Goal: Transaction & Acquisition: Register for event/course

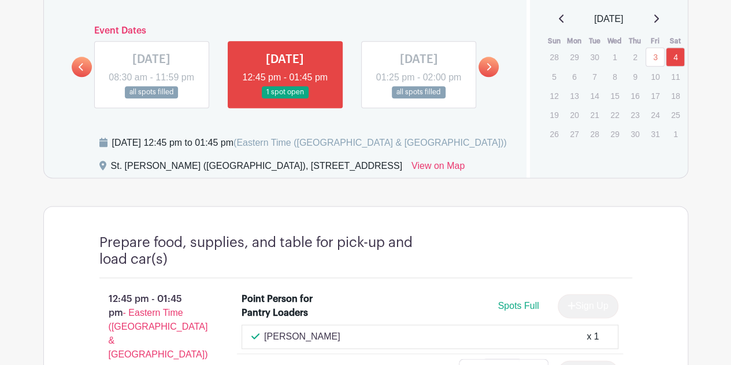
scroll to position [636, 0]
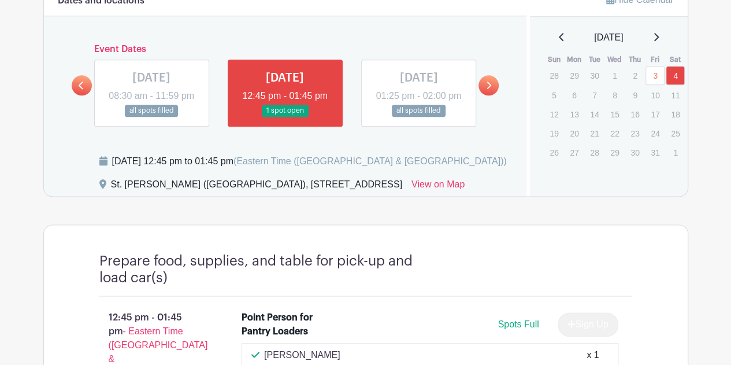
click at [491, 90] on icon at bounding box center [488, 85] width 5 height 9
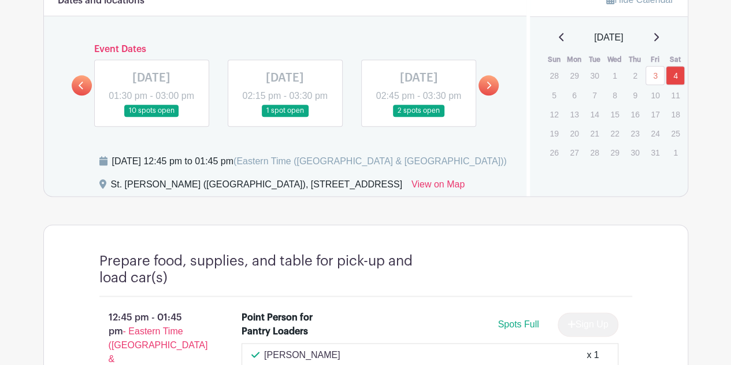
click at [491, 90] on icon at bounding box center [488, 85] width 5 height 9
click at [658, 95] on p "10" at bounding box center [655, 95] width 19 height 18
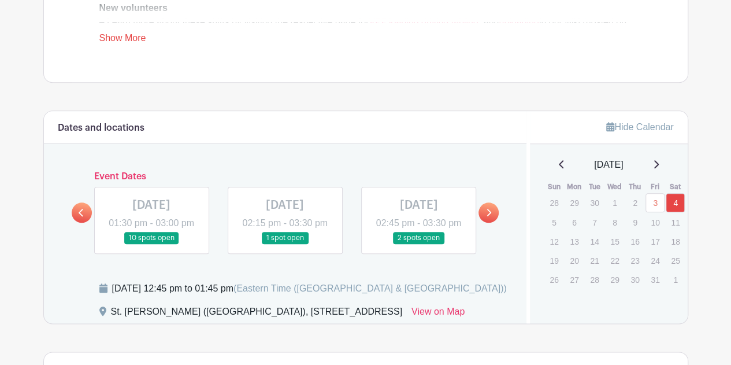
scroll to position [520, 0]
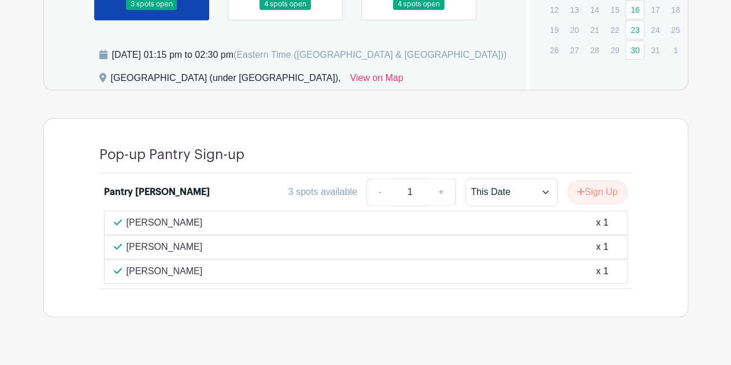
scroll to position [751, 0]
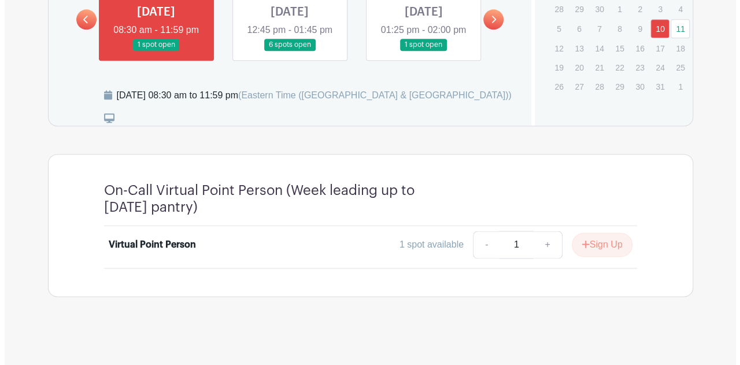
scroll to position [703, 0]
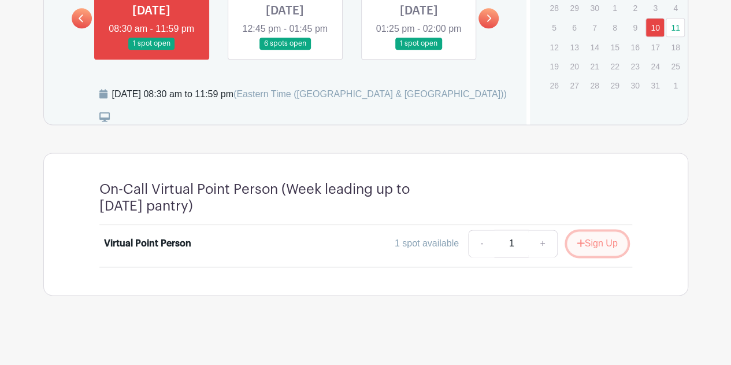
click at [584, 247] on button "Sign Up" at bounding box center [597, 243] width 61 height 24
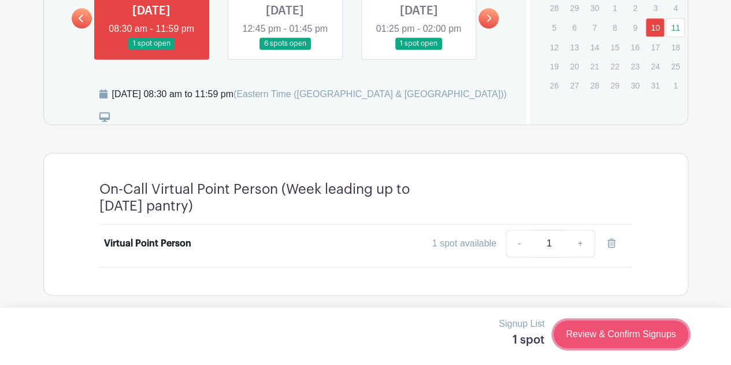
click at [568, 336] on link "Review & Confirm Signups" at bounding box center [621, 334] width 134 height 28
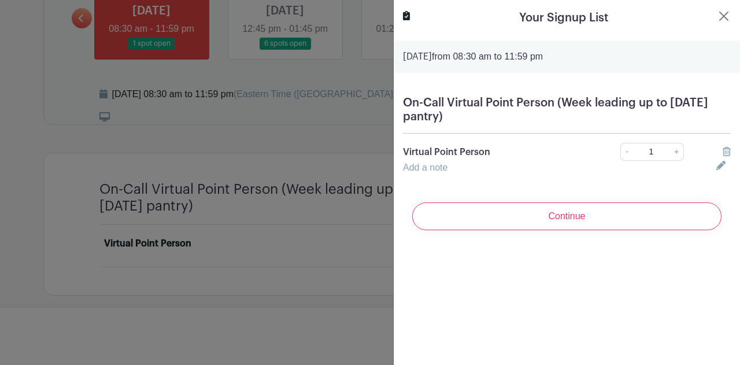
click at [559, 212] on input "Continue" at bounding box center [566, 216] width 309 height 28
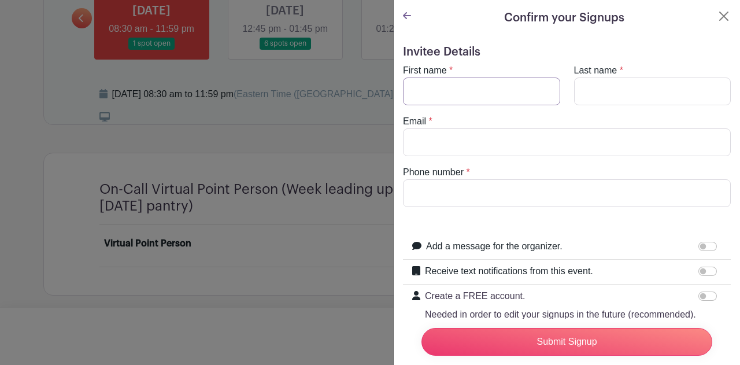
click at [518, 99] on input "First name" at bounding box center [481, 91] width 157 height 28
type input "k"
type input "K"
type input "C"
click at [500, 135] on input "Email" at bounding box center [567, 142] width 328 height 28
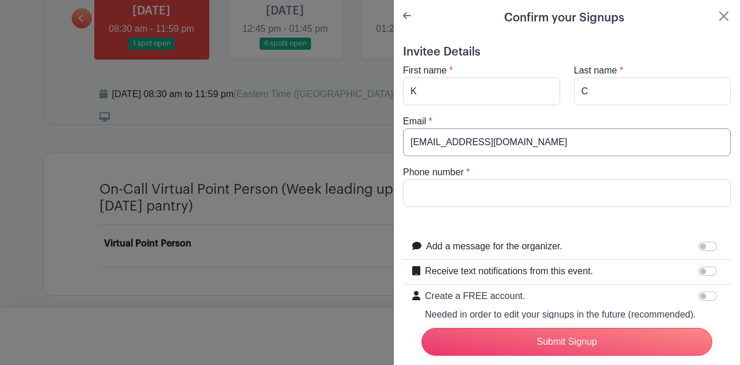
type input "easthamosprey@gmail.com"
click at [492, 188] on input "Phone number" at bounding box center [567, 193] width 328 height 28
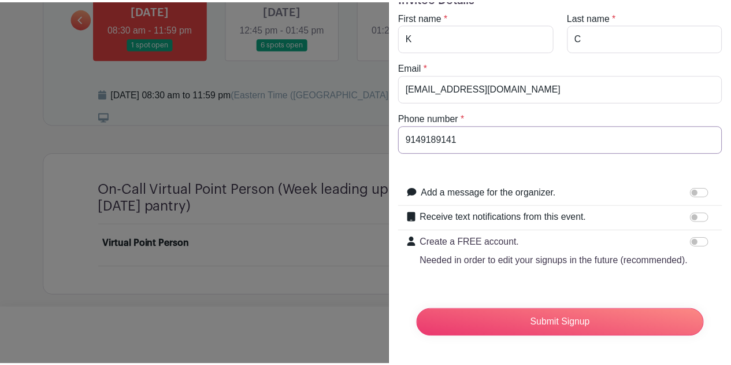
scroll to position [74, 0]
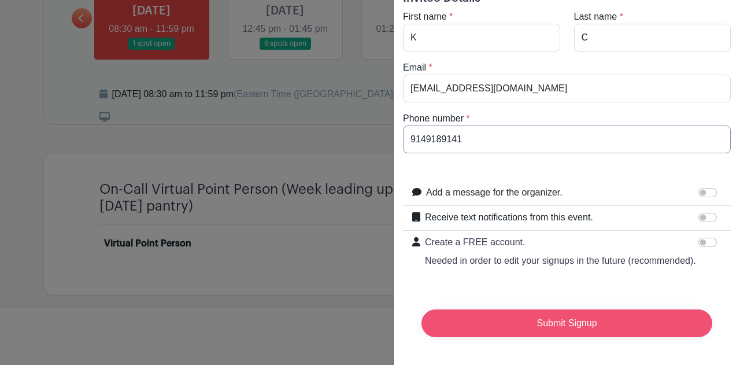
type input "9149189141"
click at [518, 316] on input "Submit Signup" at bounding box center [566, 323] width 291 height 28
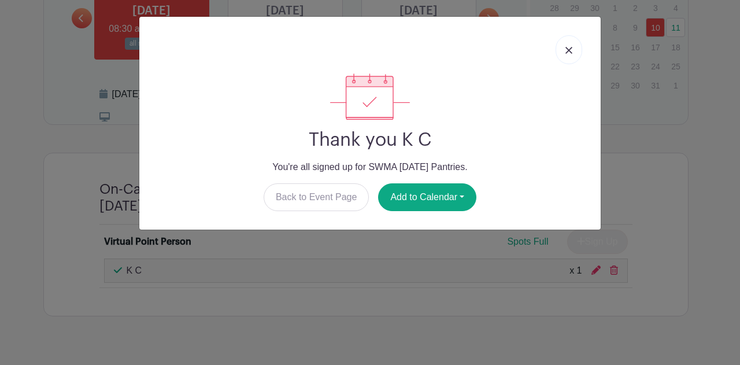
click at [563, 54] on link at bounding box center [568, 49] width 27 height 29
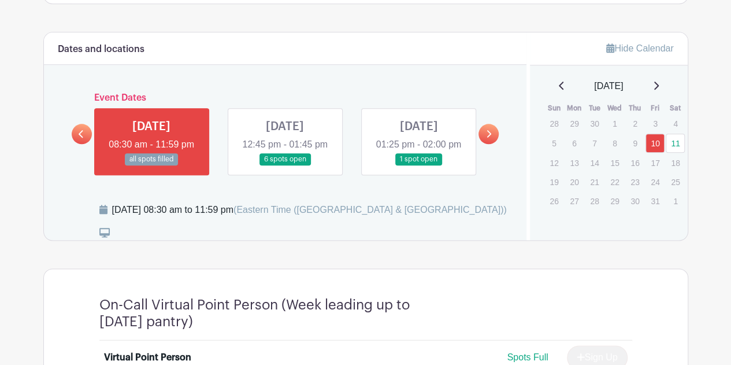
scroll to position [529, 0]
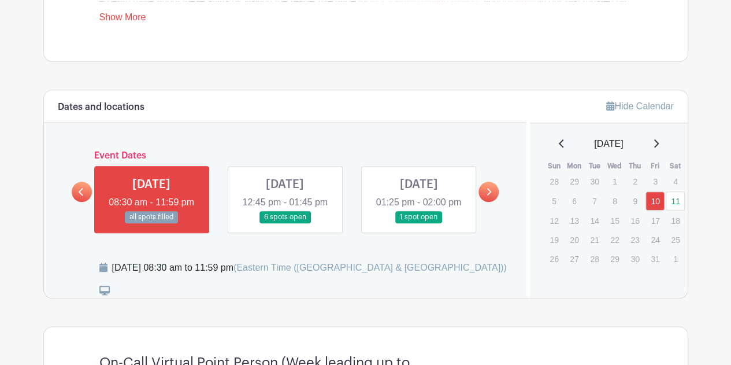
click at [285, 223] on link at bounding box center [285, 223] width 0 height 0
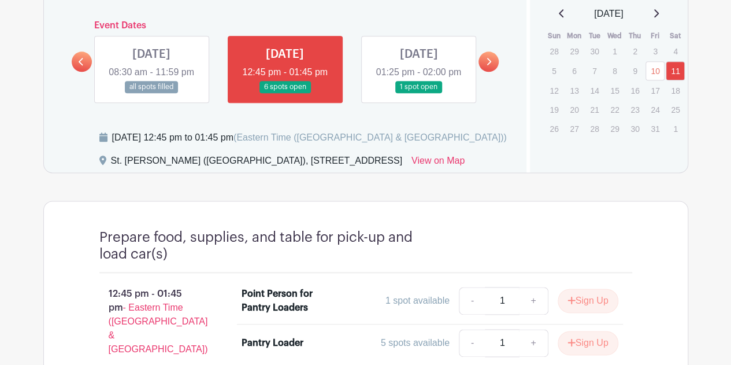
scroll to position [613, 0]
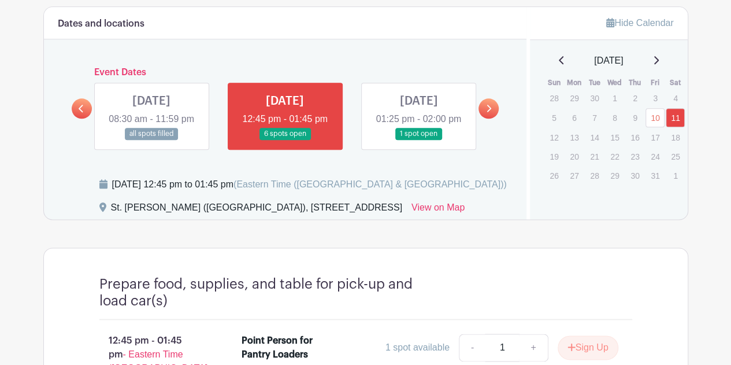
click at [418, 140] on link at bounding box center [418, 140] width 0 height 0
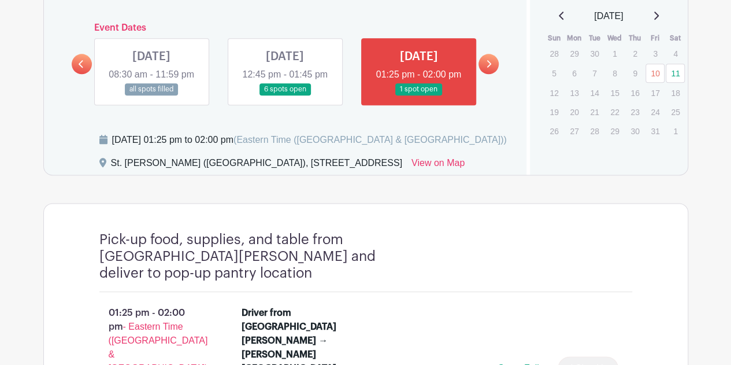
scroll to position [588, 0]
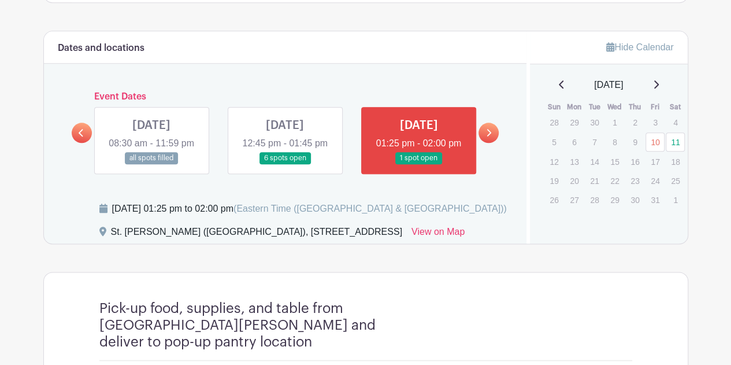
click at [285, 164] on link at bounding box center [285, 164] width 0 height 0
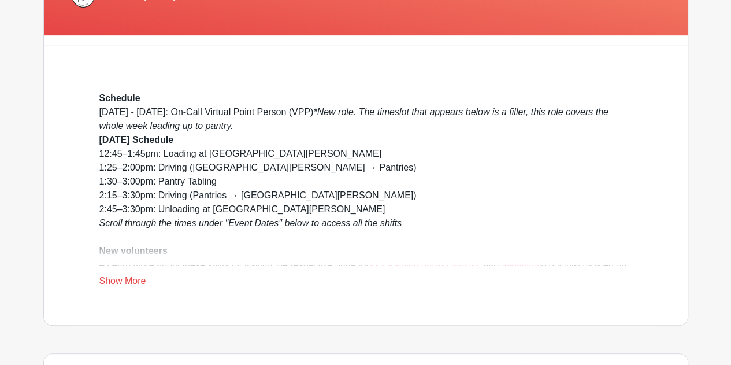
scroll to position [324, 0]
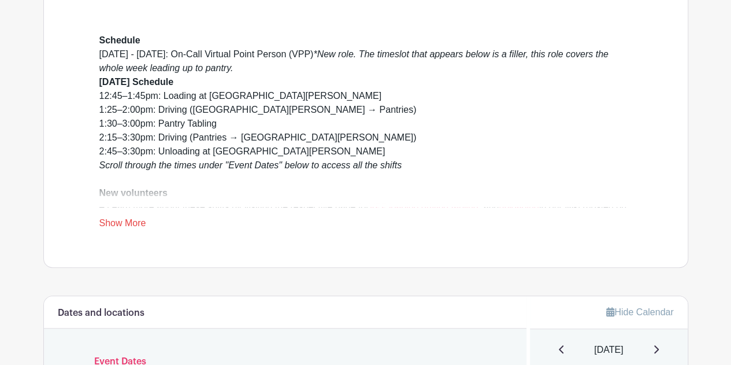
click at [134, 219] on link "Show More" at bounding box center [122, 225] width 47 height 14
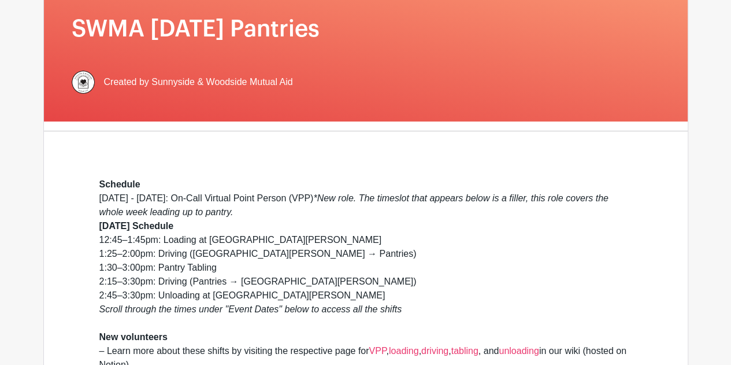
scroll to position [0, 0]
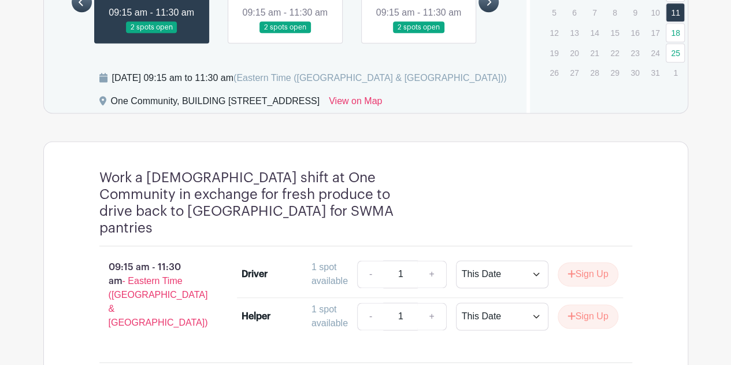
scroll to position [751, 0]
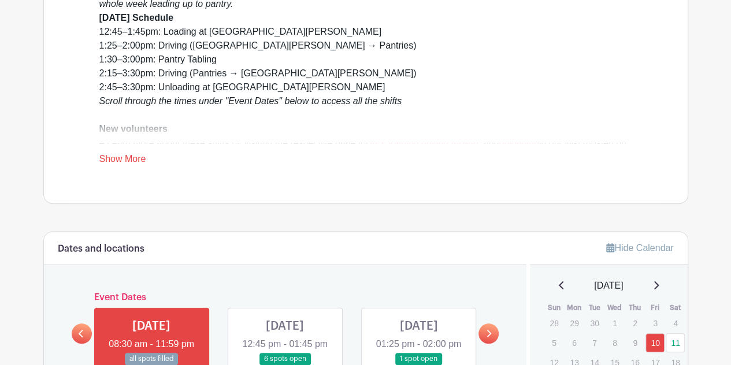
scroll to position [318, 0]
